Goal: Obtain resource: Obtain resource

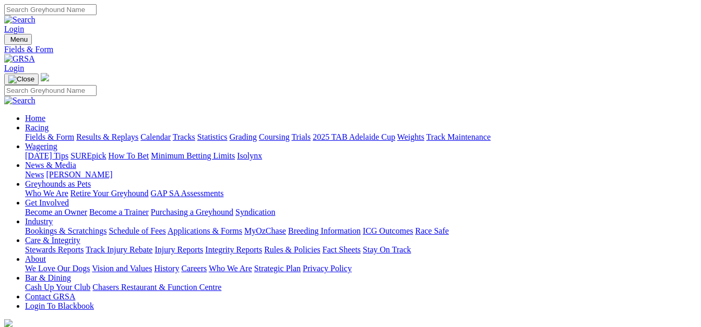
select select "QLD"
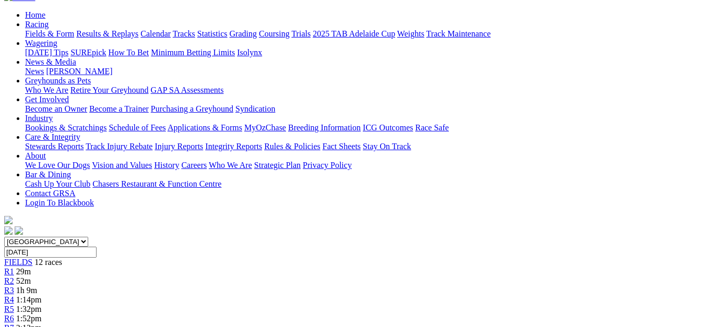
scroll to position [104, 0]
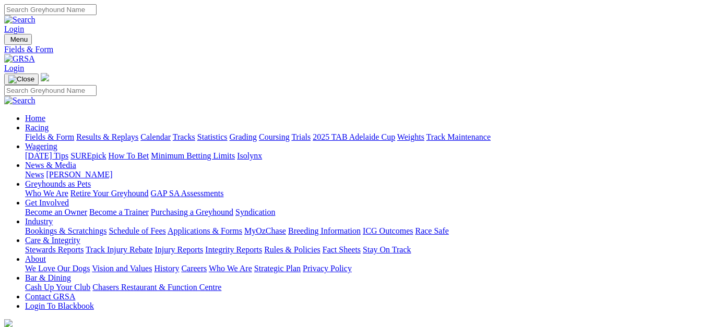
select select "[GEOGRAPHIC_DATA]"
drag, startPoint x: 0, startPoint y: 0, endPoint x: 622, endPoint y: 236, distance: 665.7
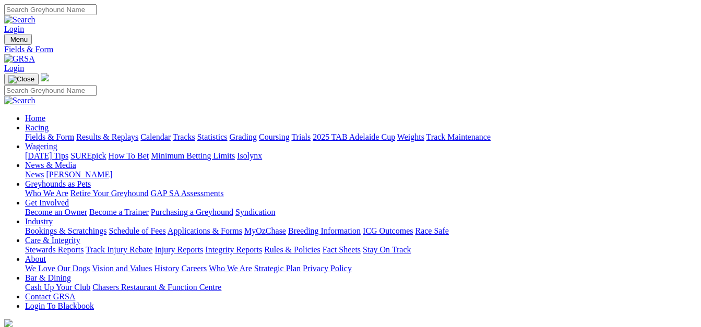
select select "NT"
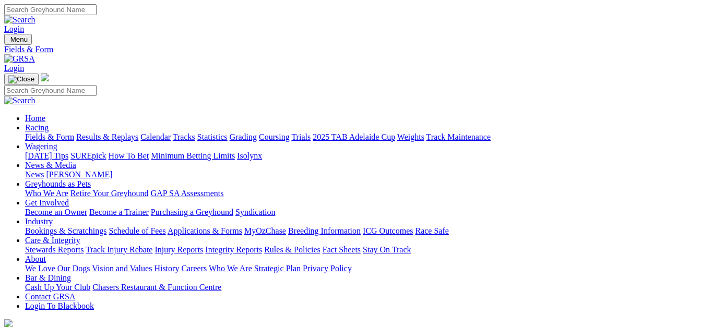
select select "QLD"
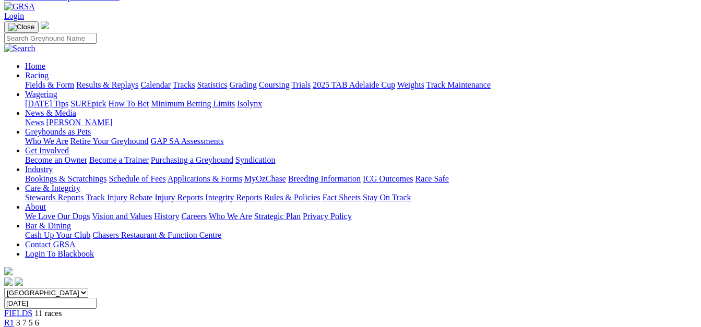
scroll to position [52, 0]
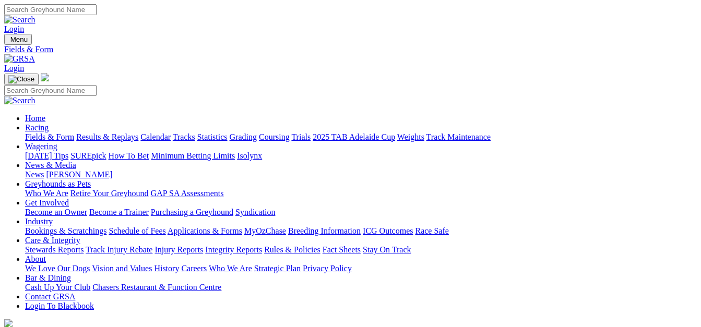
select select "WA"
